Goal: Information Seeking & Learning: Learn about a topic

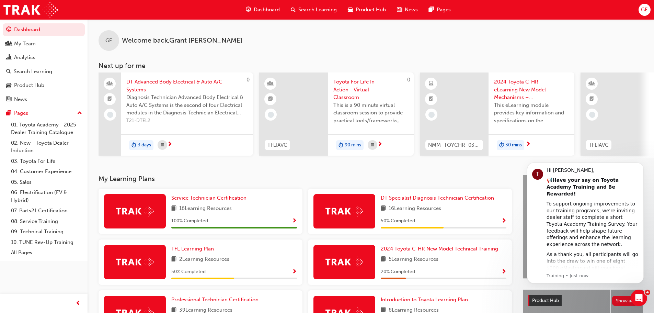
click at [404, 198] on span "DT Specialist Diagnosis Technician Certification" at bounding box center [437, 198] width 113 height 6
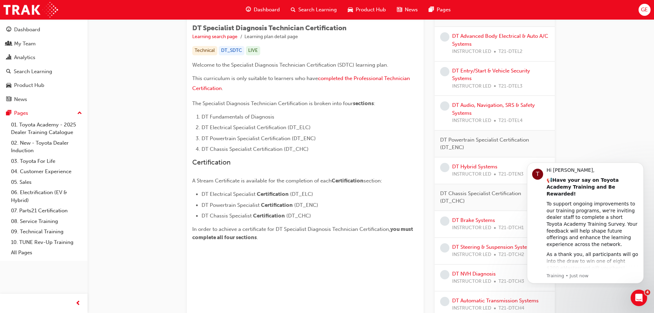
scroll to position [69, 0]
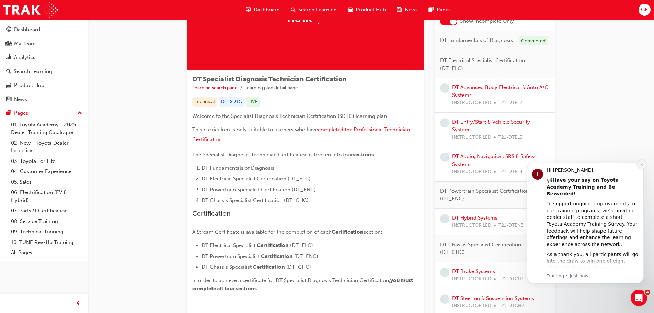
click at [641, 165] on icon "Dismiss notification" at bounding box center [641, 164] width 2 height 2
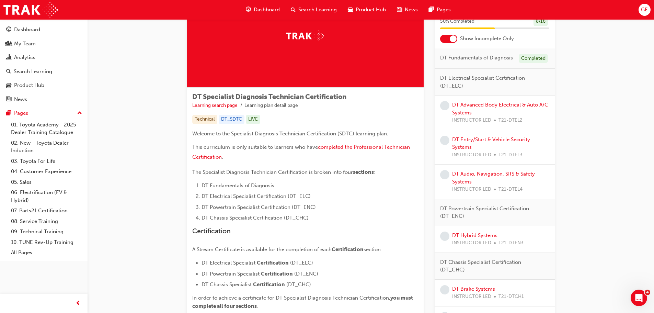
scroll to position [34, 0]
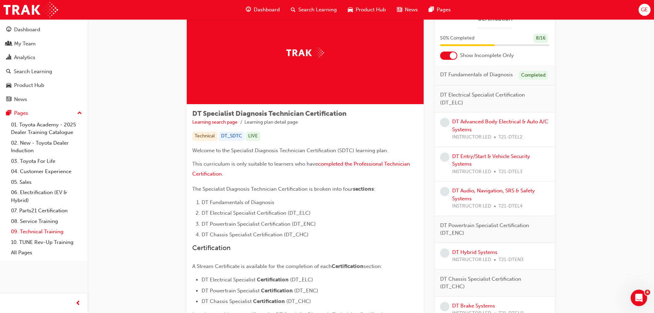
click at [40, 234] on link "09. Technical Training" at bounding box center [46, 231] width 77 height 11
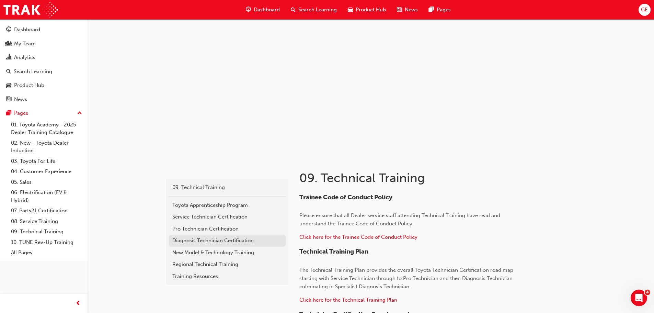
click at [204, 237] on div "Diagnosis Technician Certification" at bounding box center [227, 240] width 110 height 8
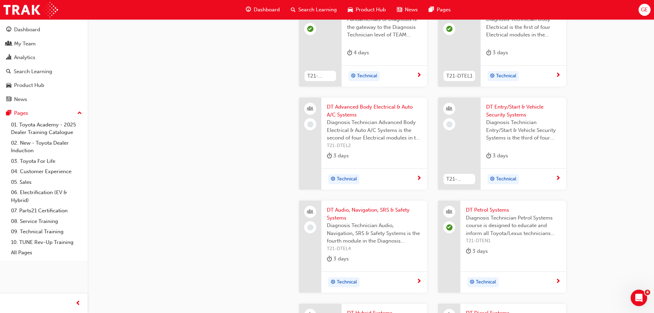
scroll to position [573, 0]
